Goal: Browse casually: Explore the website without a specific task or goal

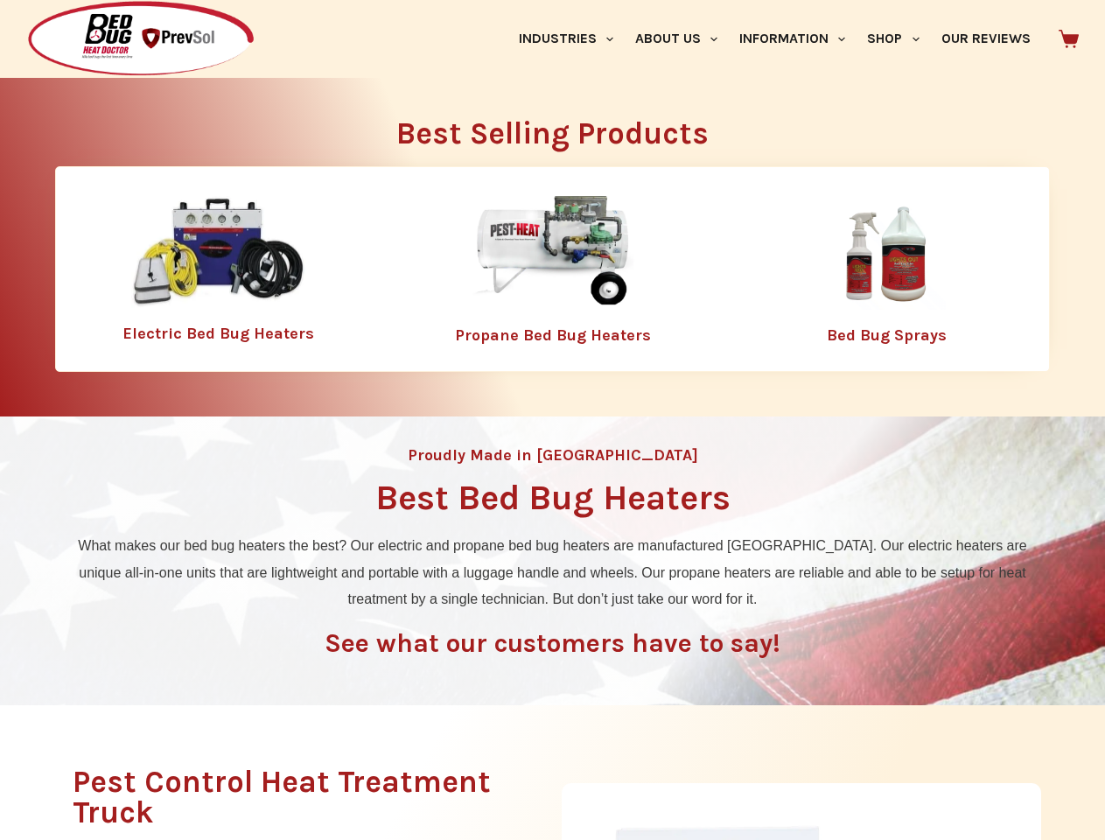
scroll to position [654, 0]
